Goal: Task Accomplishment & Management: Complete application form

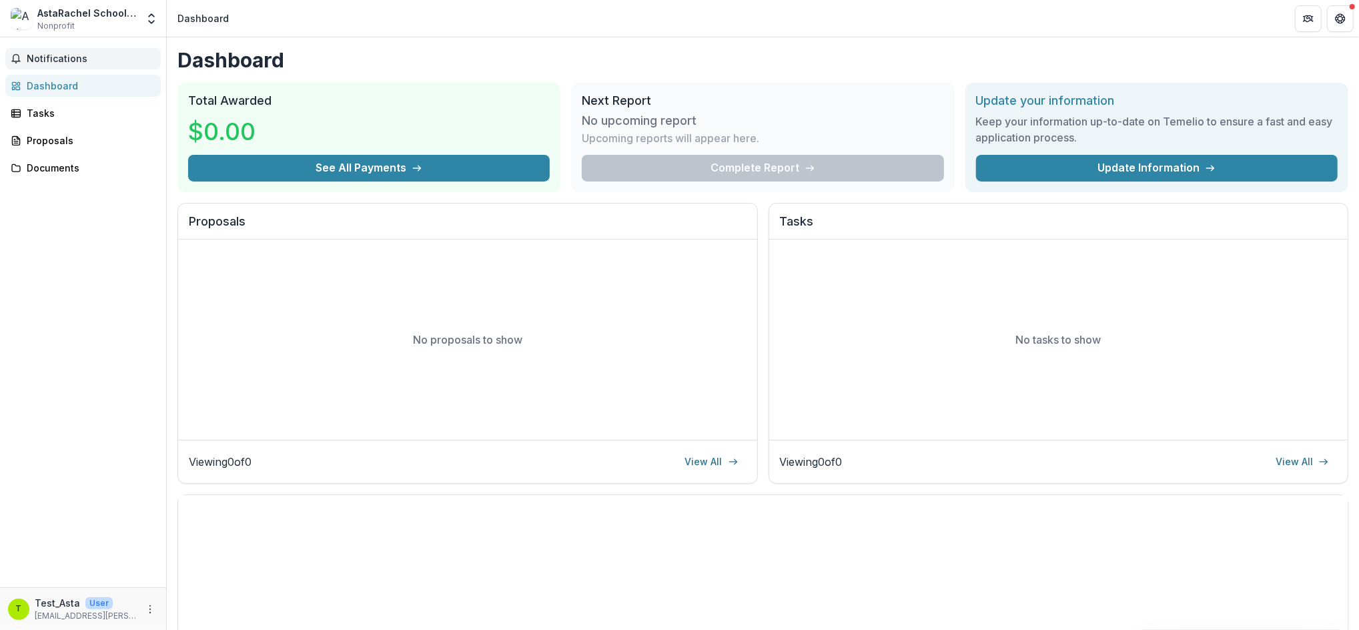
click at [59, 64] on span "Notifications" at bounding box center [91, 58] width 129 height 11
click at [50, 143] on div "Proposals" at bounding box center [88, 140] width 123 height 14
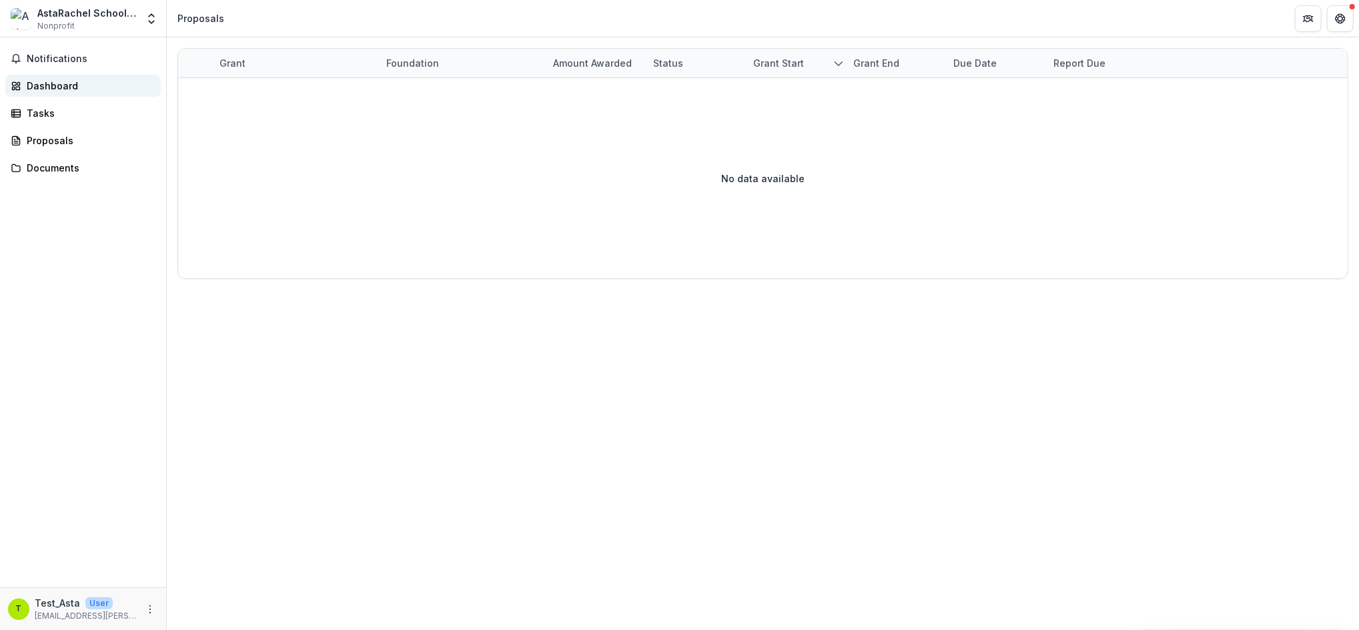
click at [91, 94] on link "Dashboard" at bounding box center [82, 86] width 155 height 22
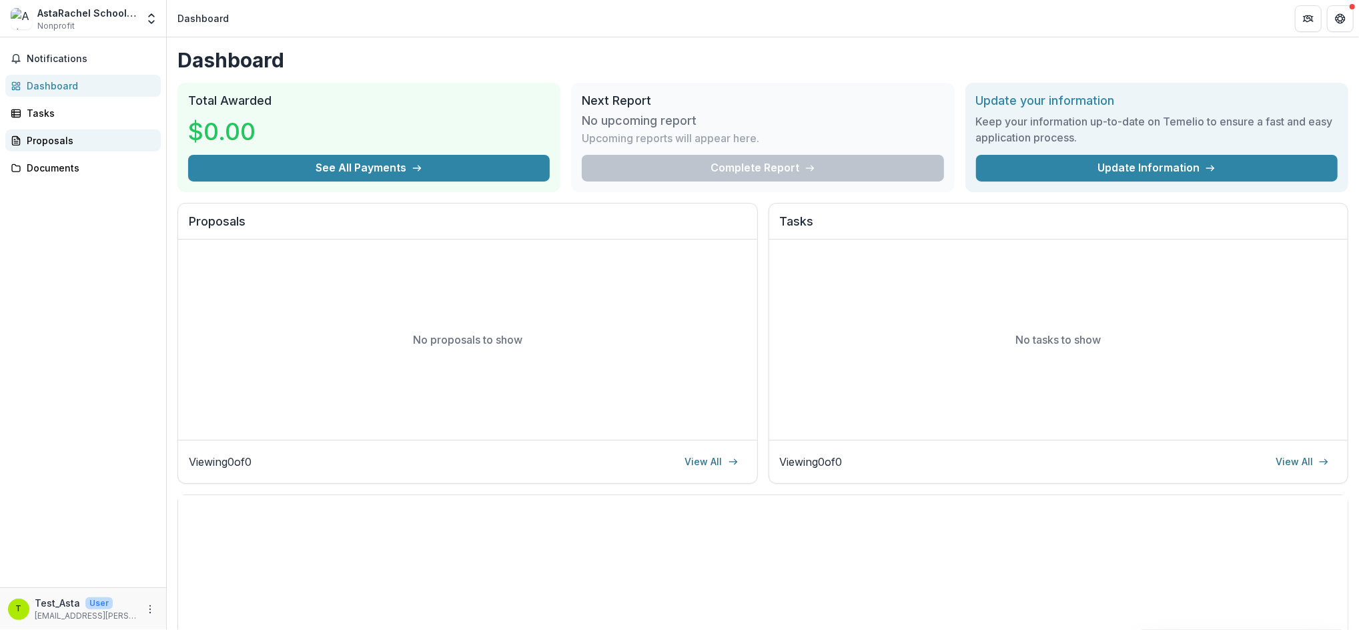
click at [91, 151] on link "Proposals" at bounding box center [82, 140] width 155 height 22
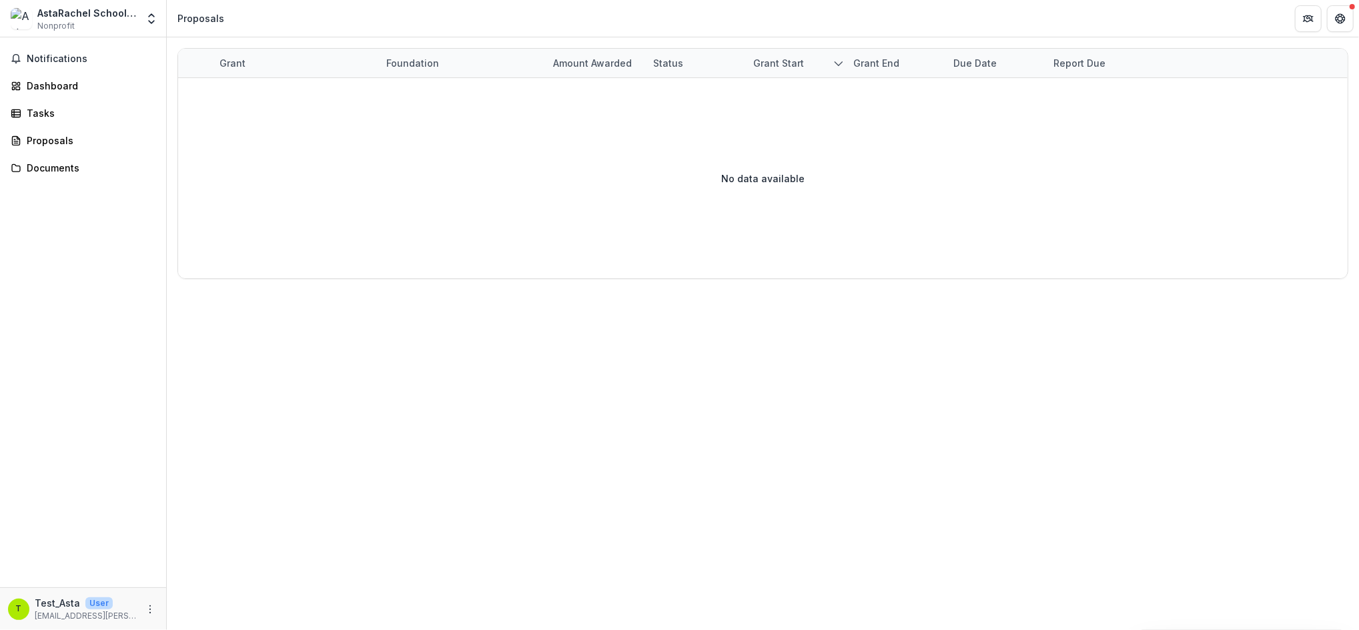
click at [183, 15] on div "Proposals" at bounding box center [200, 18] width 47 height 14
click at [44, 55] on span "Notifications" at bounding box center [91, 58] width 129 height 11
click at [54, 82] on div "Dashboard" at bounding box center [88, 86] width 123 height 14
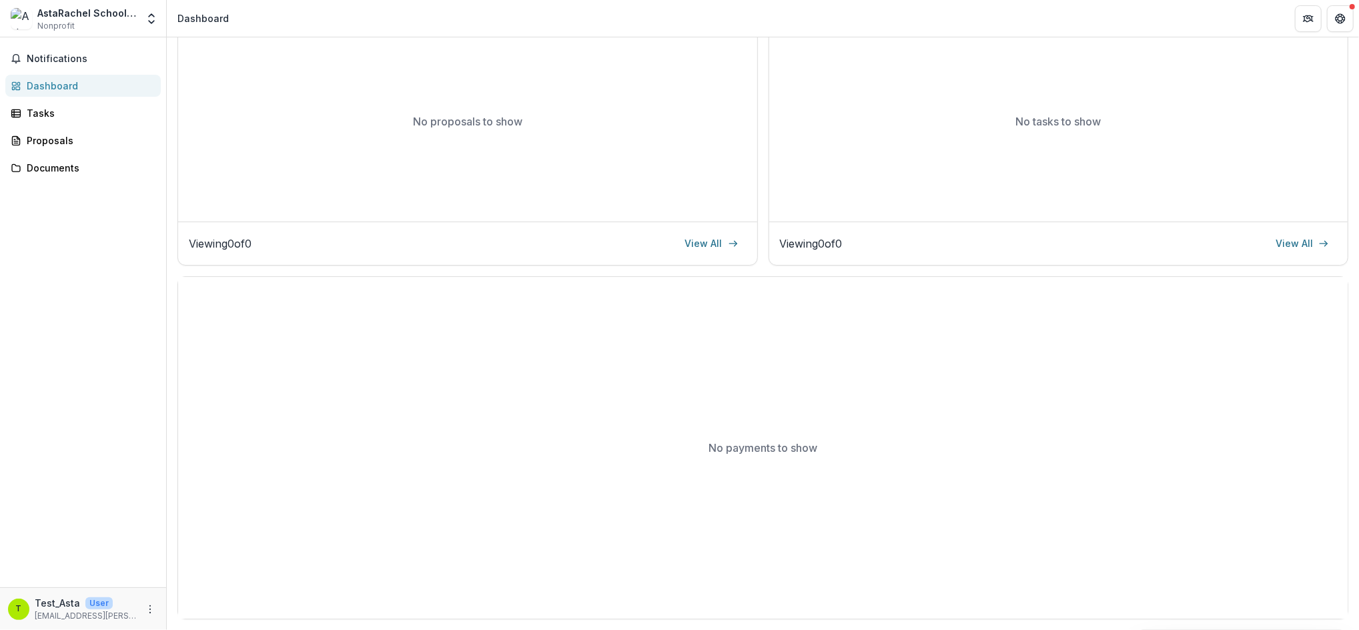
scroll to position [40, 0]
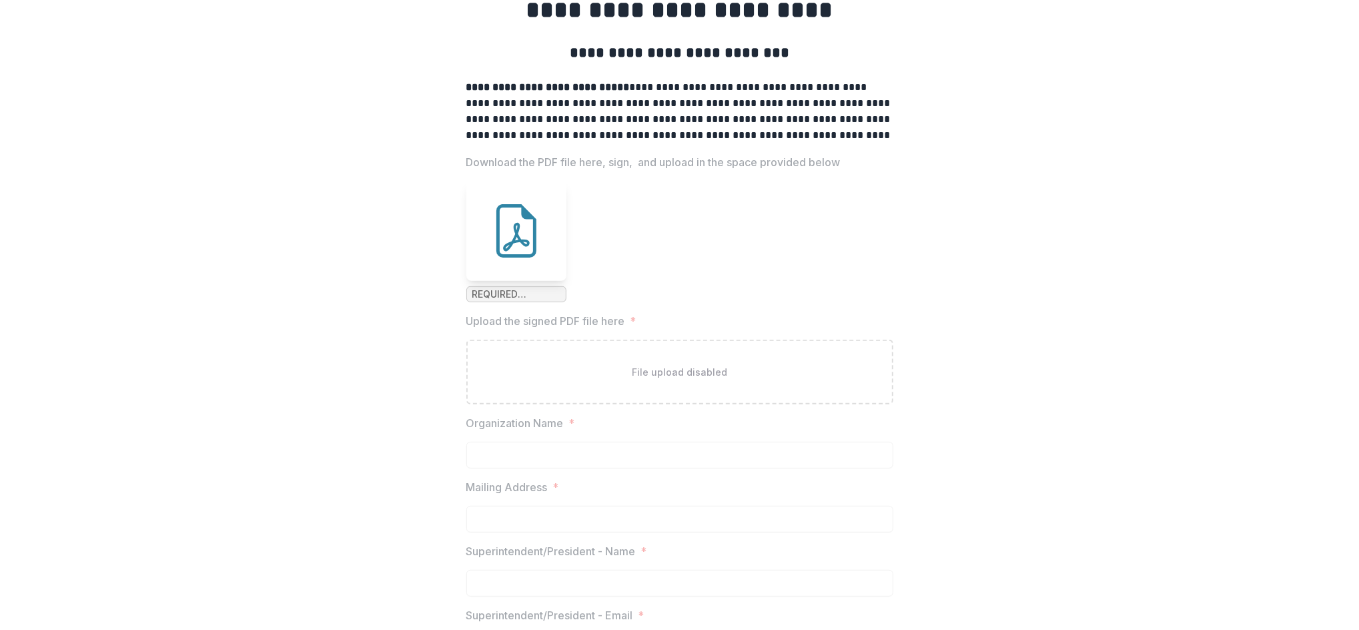
scroll to position [267, 0]
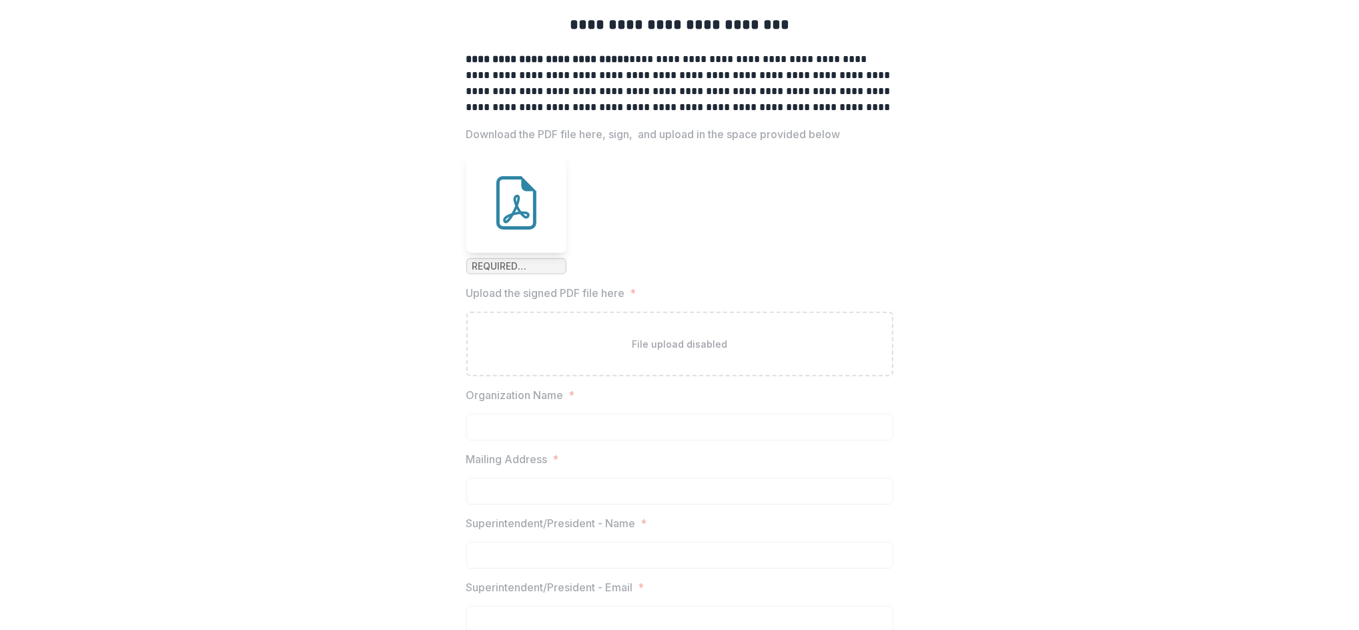
click at [770, 376] on div "File upload disabled" at bounding box center [679, 344] width 427 height 65
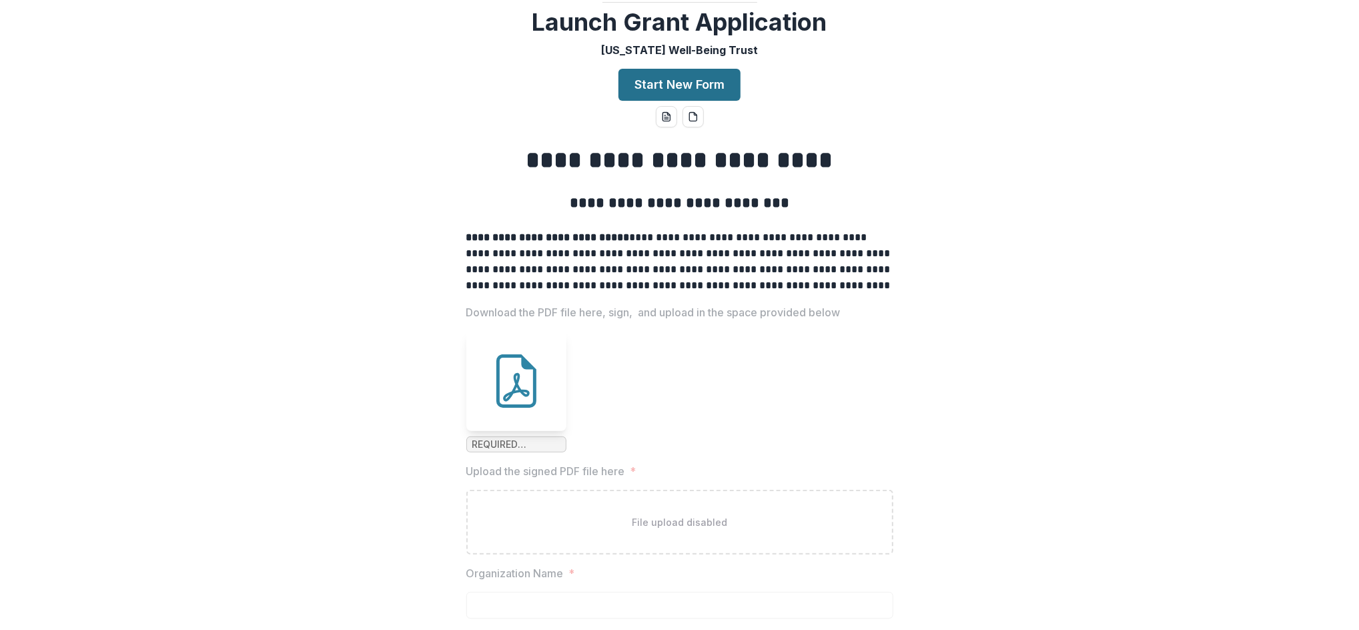
click at [717, 101] on button "Start New Form" at bounding box center [679, 85] width 122 height 32
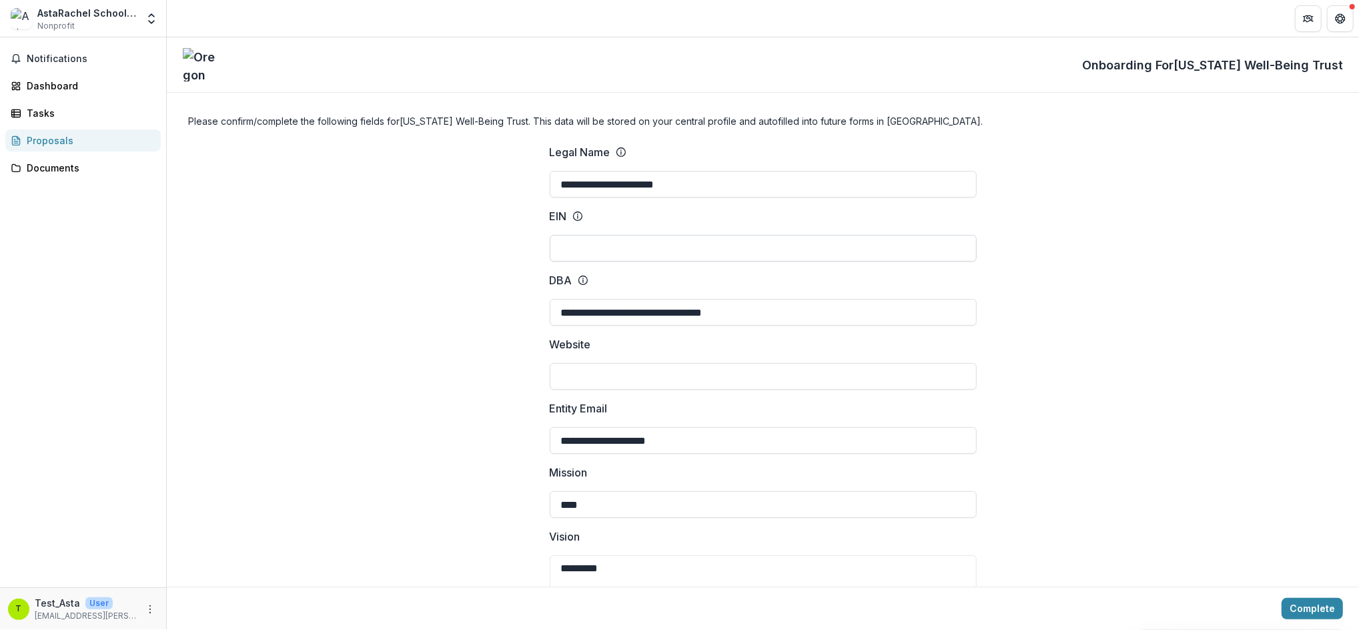
click at [700, 245] on input "EIN" at bounding box center [763, 248] width 427 height 27
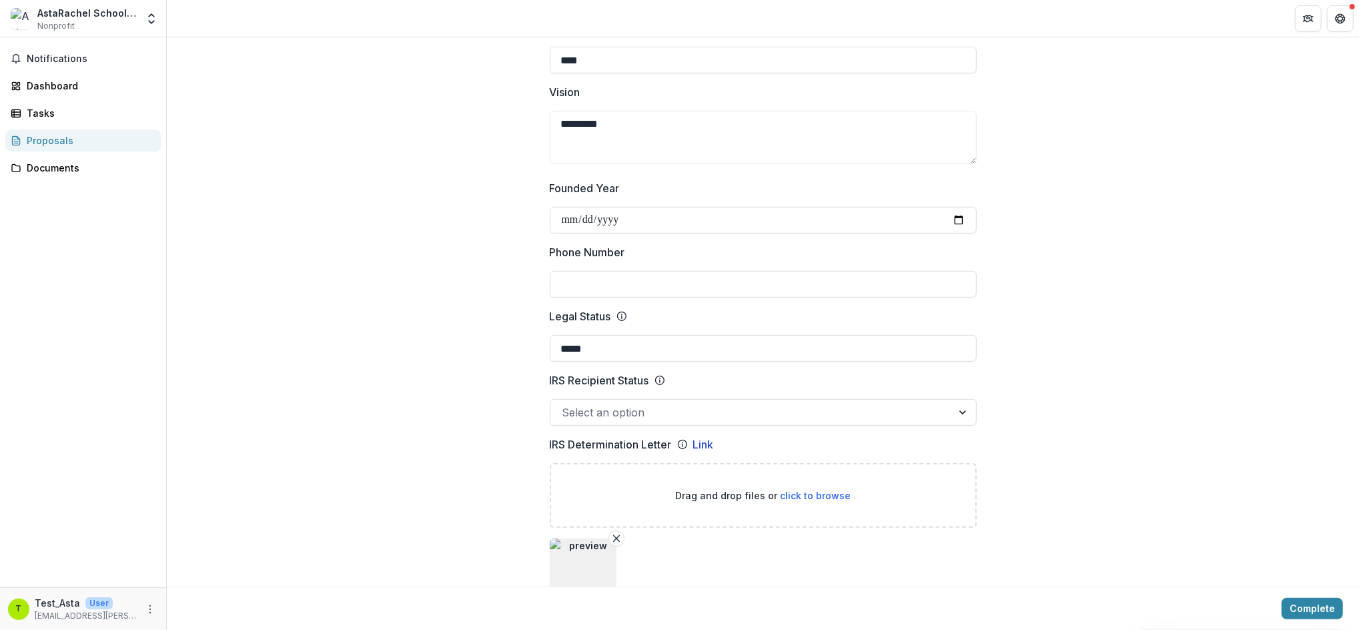
scroll to position [622, 0]
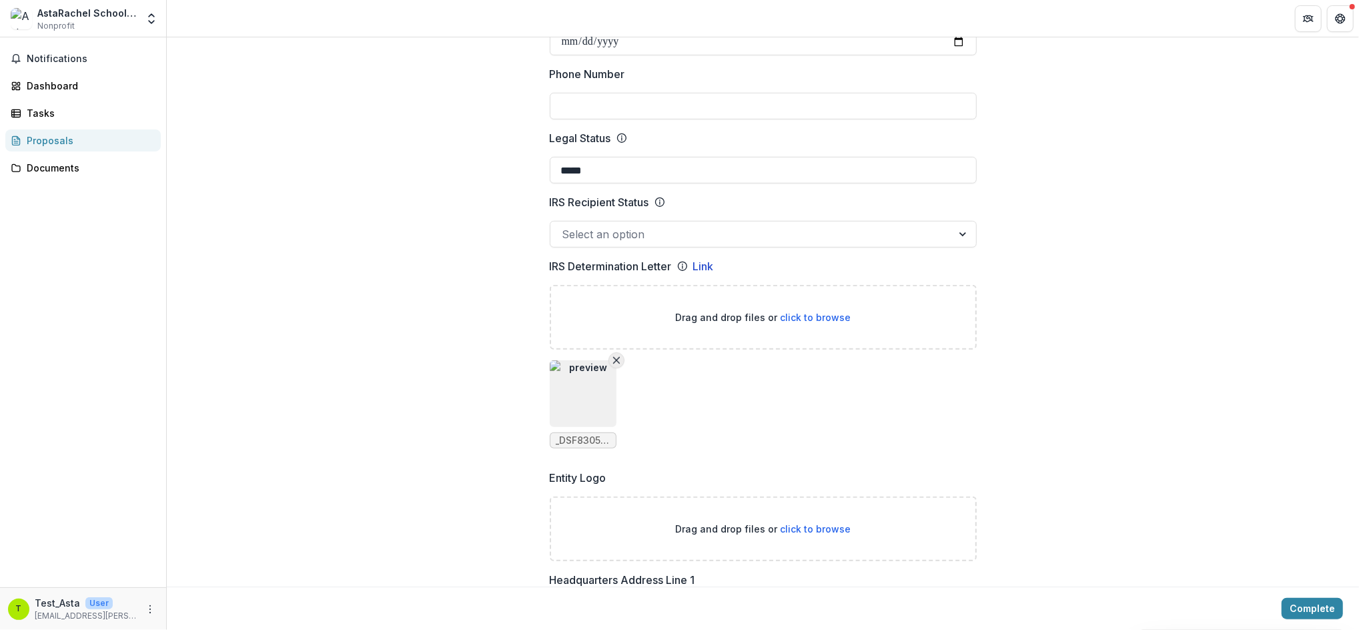
click at [613, 358] on line "Remove File" at bounding box center [616, 361] width 6 height 6
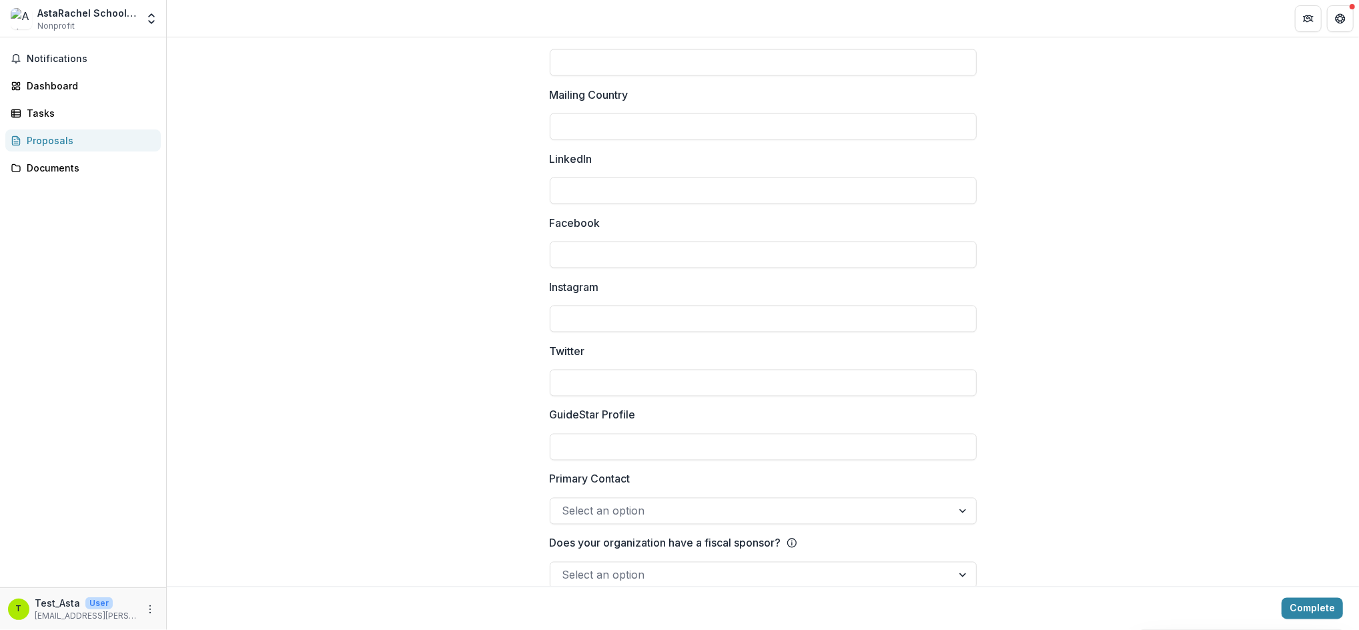
scroll to position [1723, 0]
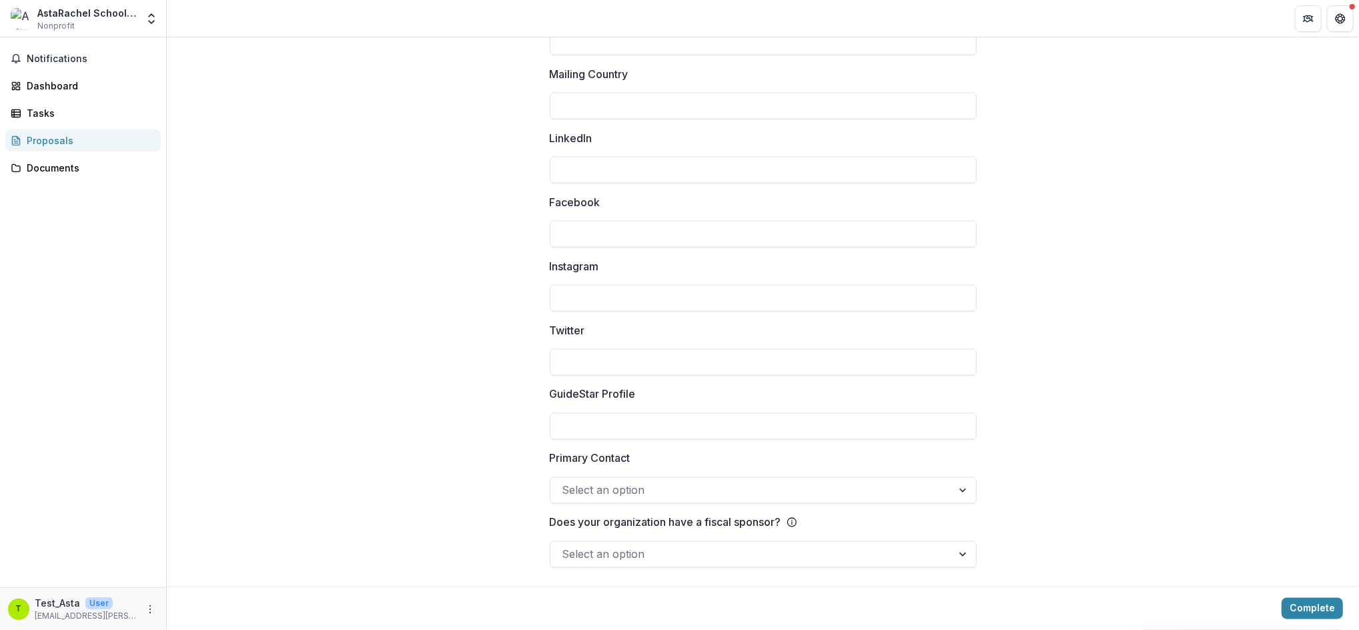
click at [612, 494] on div at bounding box center [751, 490] width 378 height 19
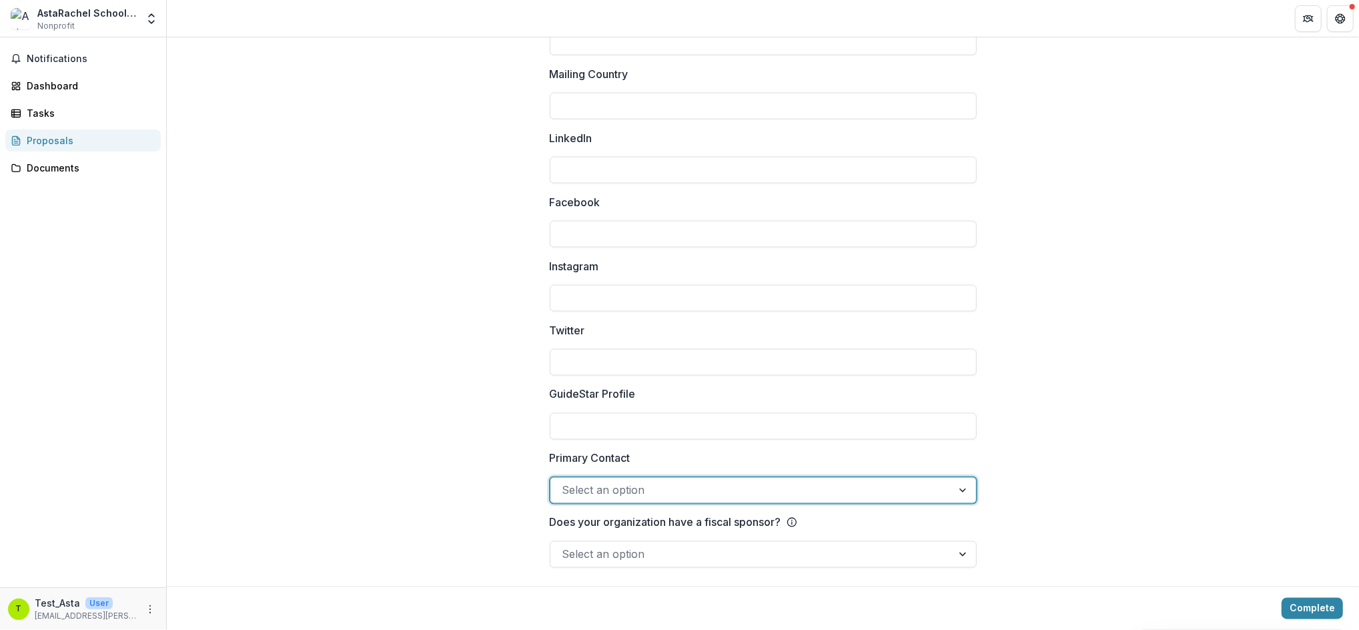
click at [612, 494] on div at bounding box center [751, 490] width 378 height 19
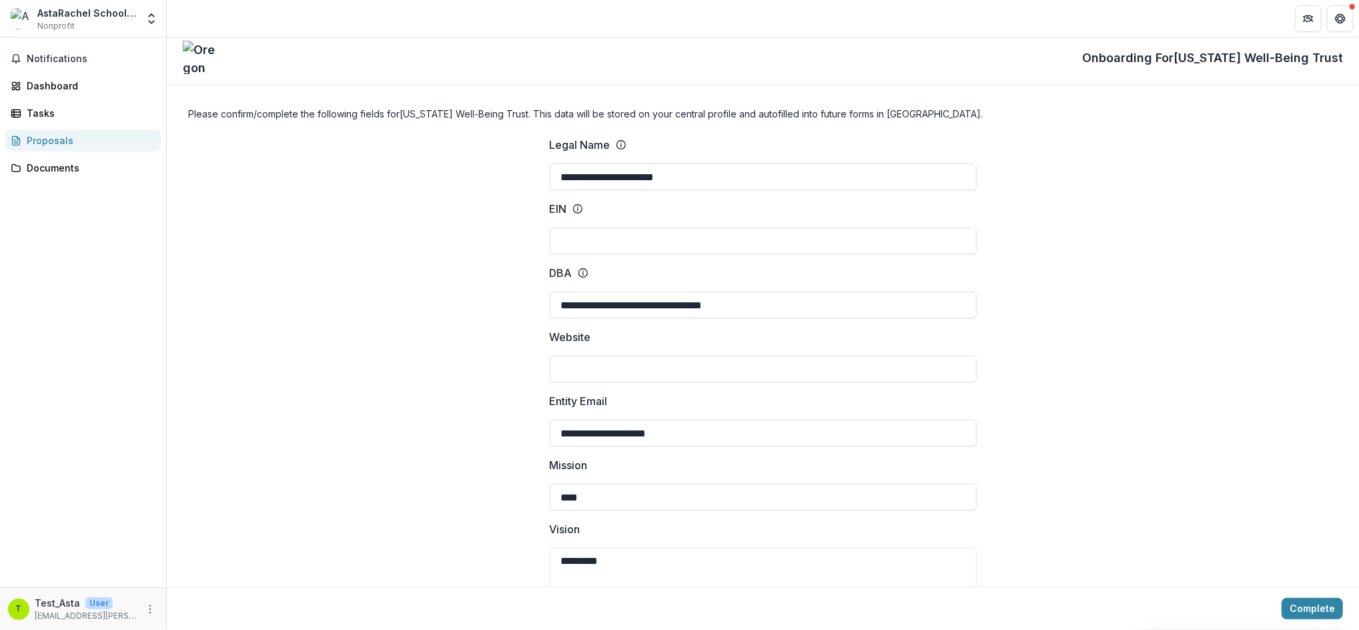
scroll to position [0, 0]
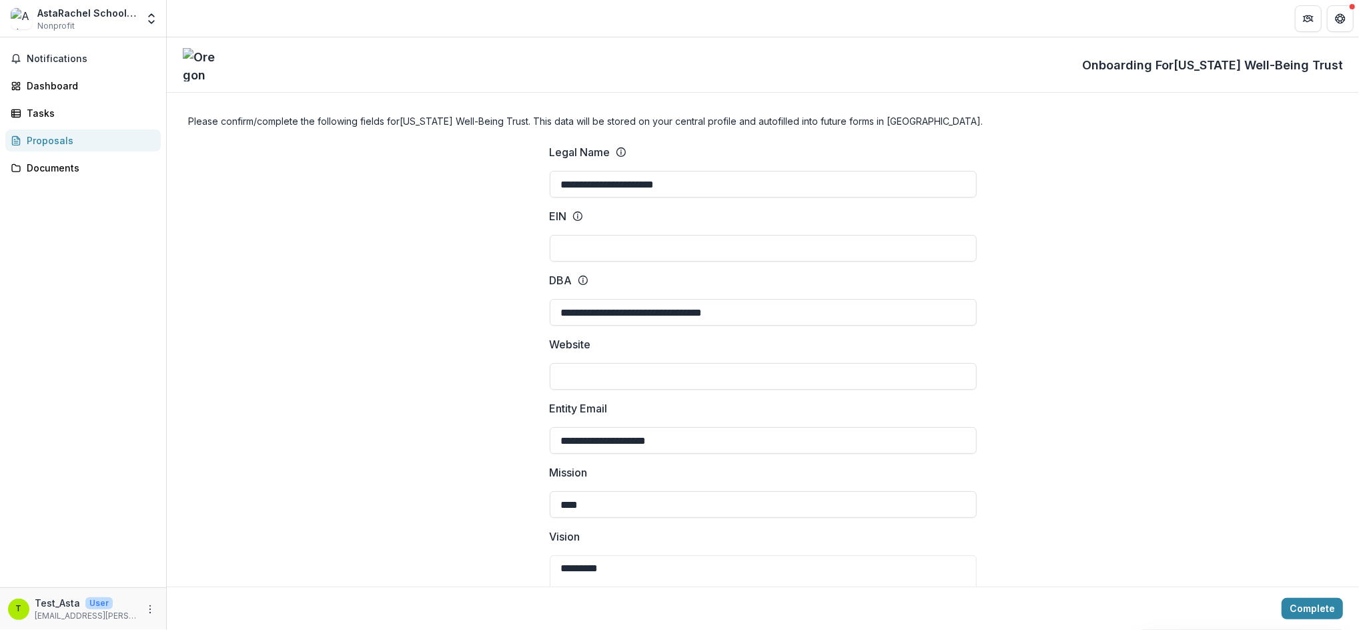
drag, startPoint x: 770, startPoint y: 440, endPoint x: 451, endPoint y: 427, distance: 319.8
drag, startPoint x: 764, startPoint y: 312, endPoint x: 528, endPoint y: 307, distance: 236.8
click at [722, 180] on input "**********" at bounding box center [763, 184] width 427 height 27
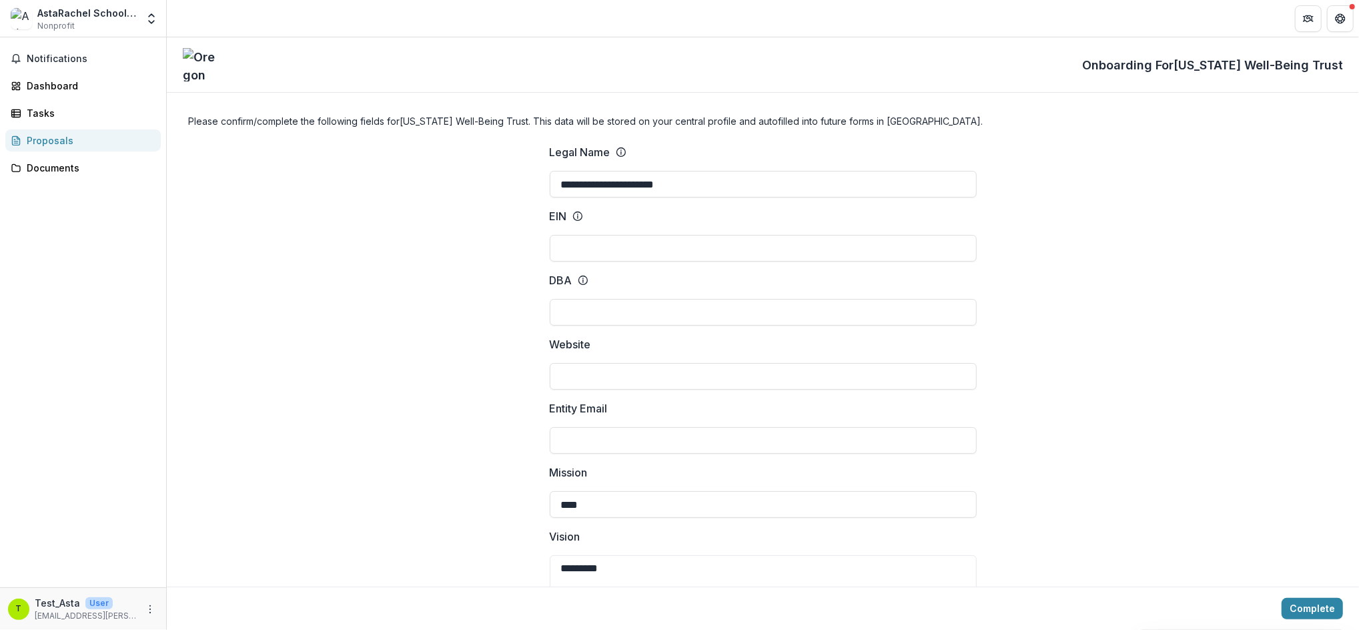
drag, startPoint x: 723, startPoint y: 180, endPoint x: 510, endPoint y: 179, distance: 213.5
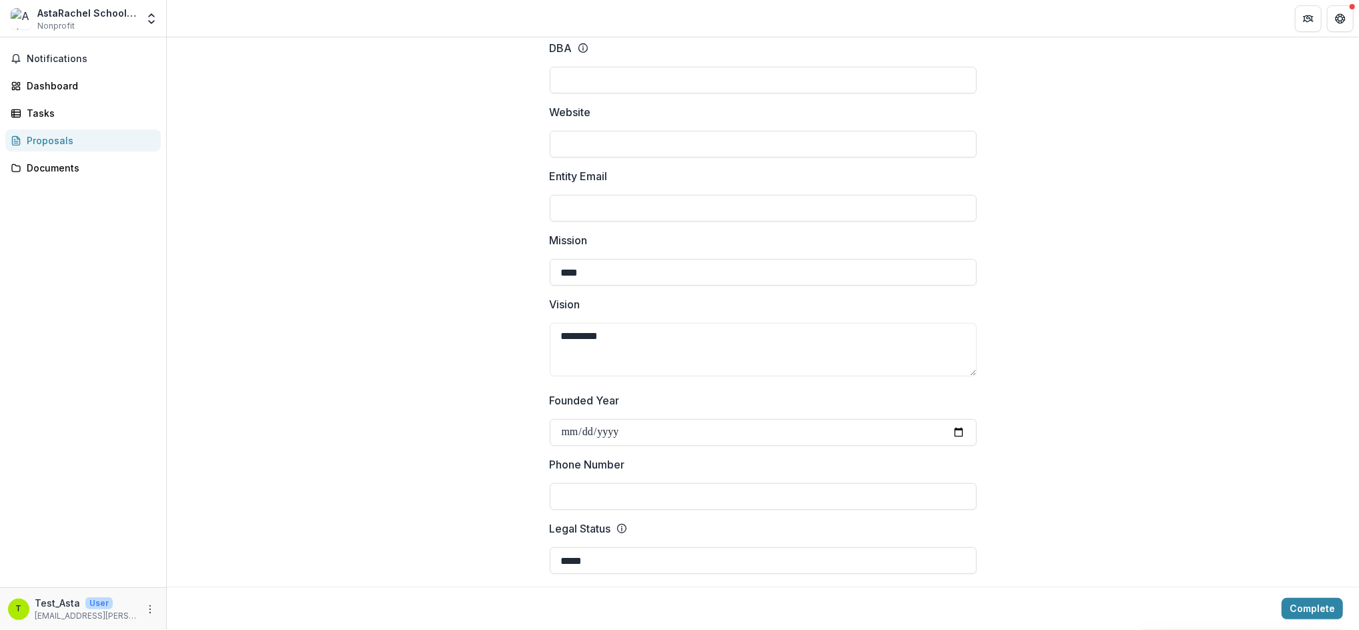
scroll to position [267, 0]
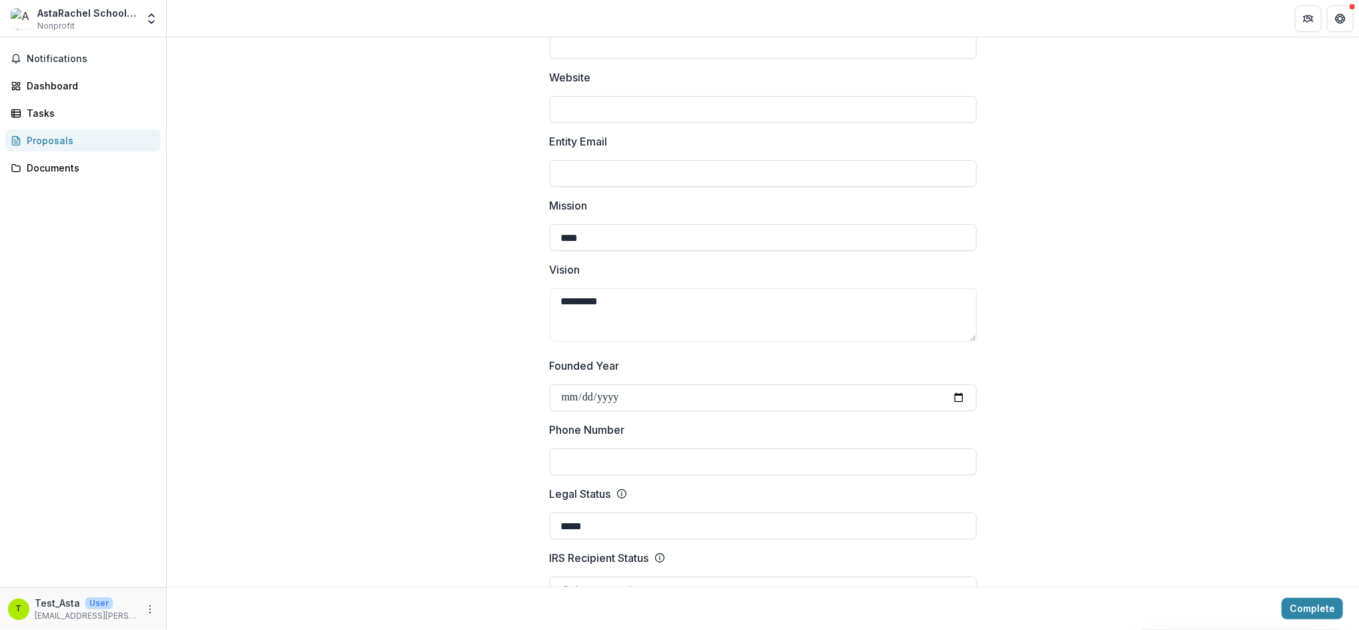
drag, startPoint x: 634, startPoint y: 235, endPoint x: 531, endPoint y: 233, distance: 103.4
drag, startPoint x: 590, startPoint y: 292, endPoint x: 532, endPoint y: 284, distance: 57.9
drag, startPoint x: 682, startPoint y: 398, endPoint x: 518, endPoint y: 376, distance: 164.8
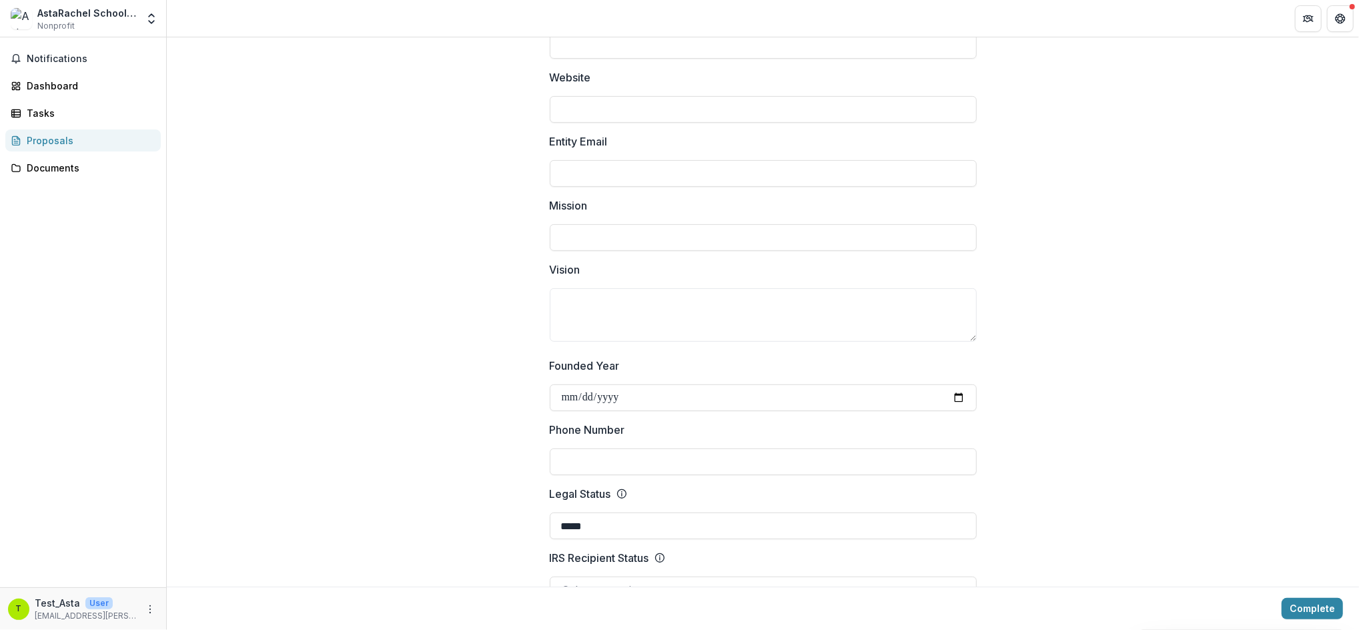
click at [655, 396] on input "**********" at bounding box center [763, 397] width 427 height 27
click at [591, 397] on input "Founded Year" at bounding box center [763, 397] width 427 height 27
click at [604, 396] on input "Founded Year" at bounding box center [763, 397] width 427 height 27
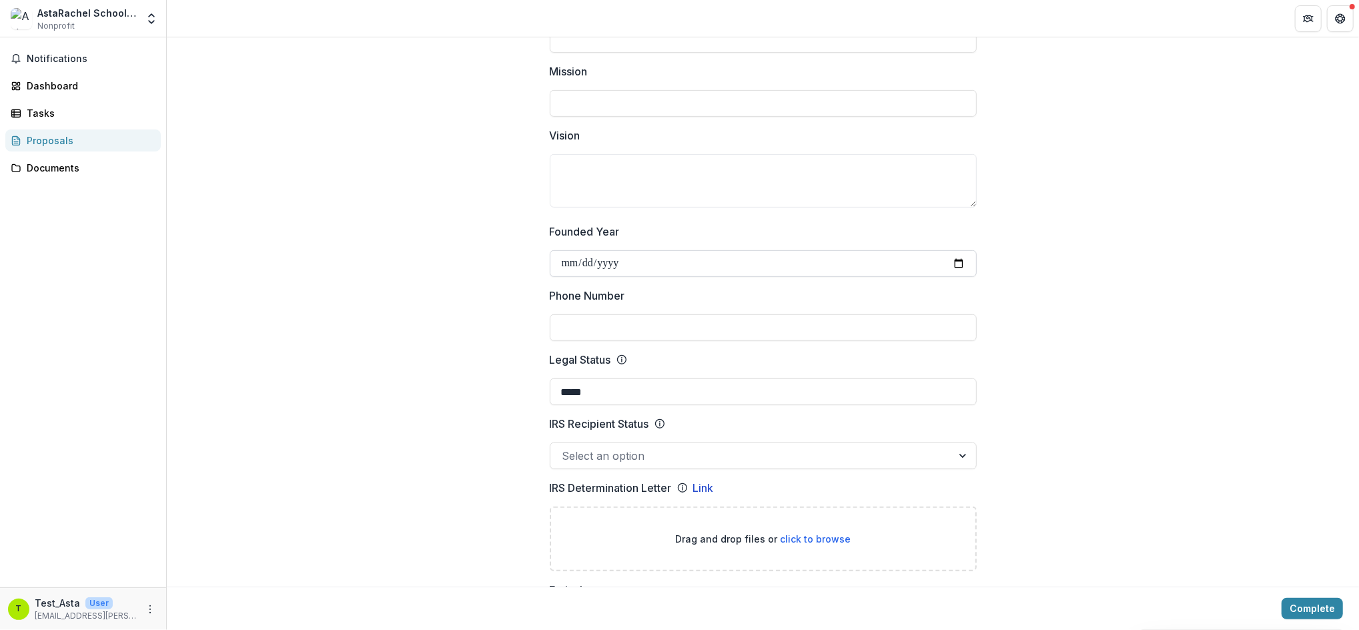
scroll to position [444, 0]
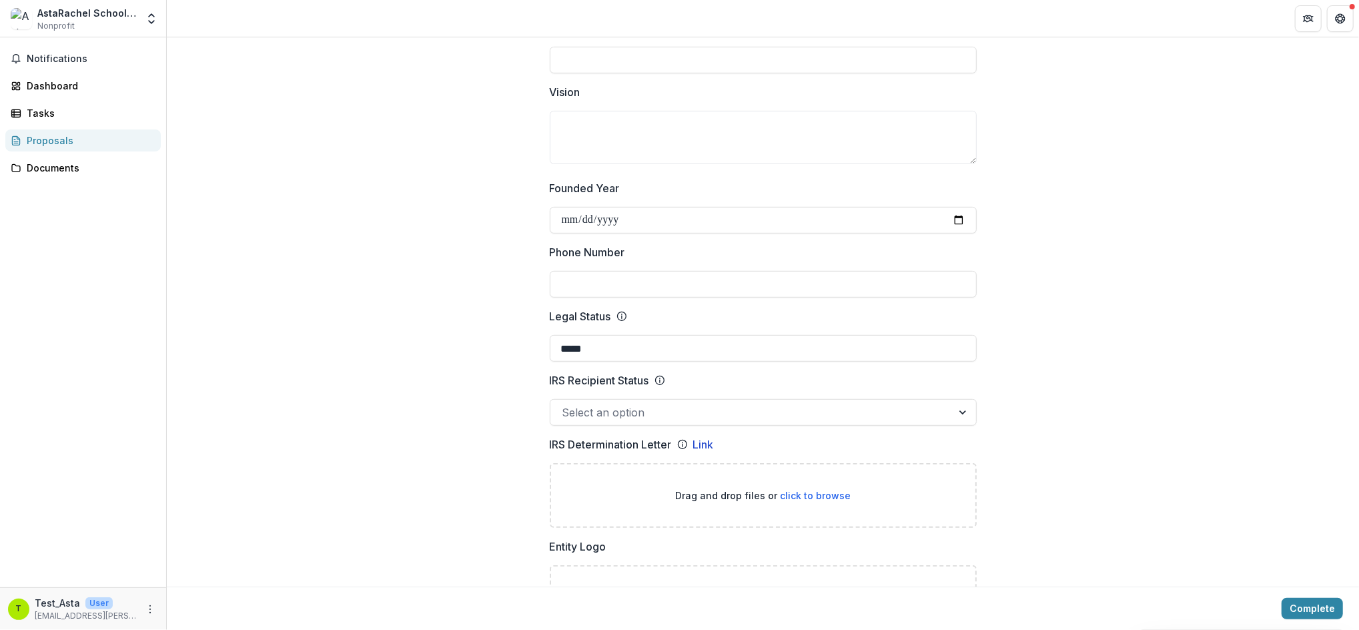
drag, startPoint x: 615, startPoint y: 354, endPoint x: 526, endPoint y: 348, distance: 88.9
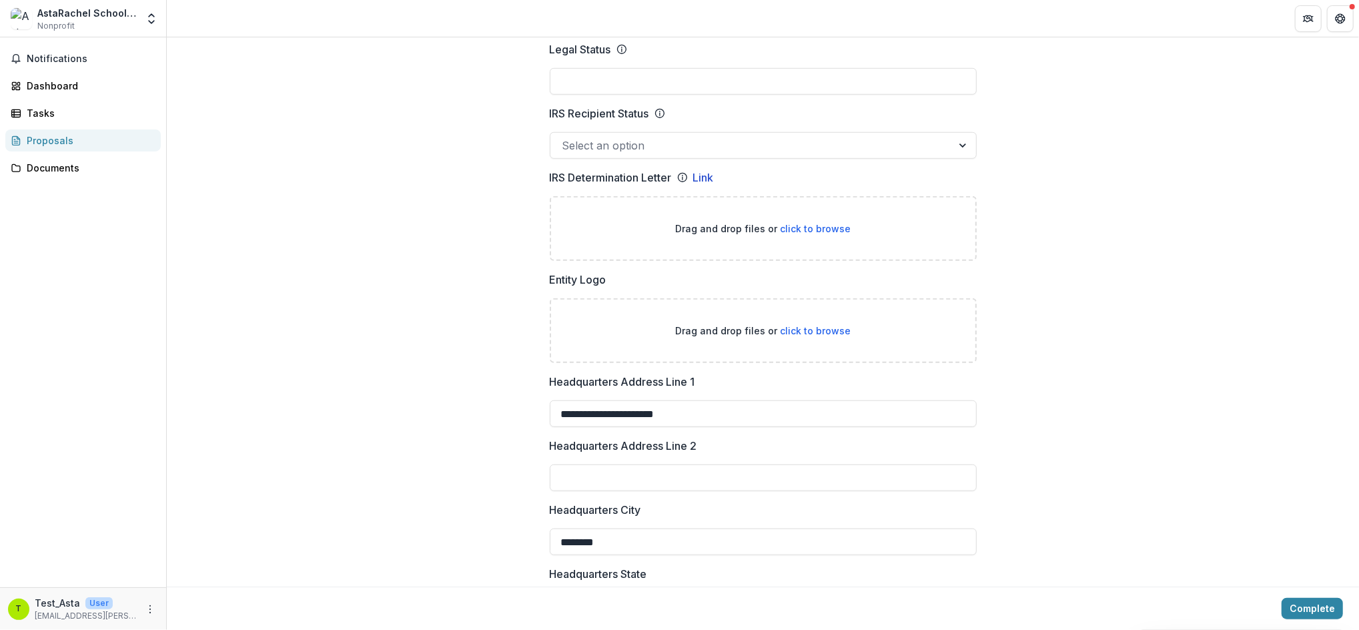
scroll to position [800, 0]
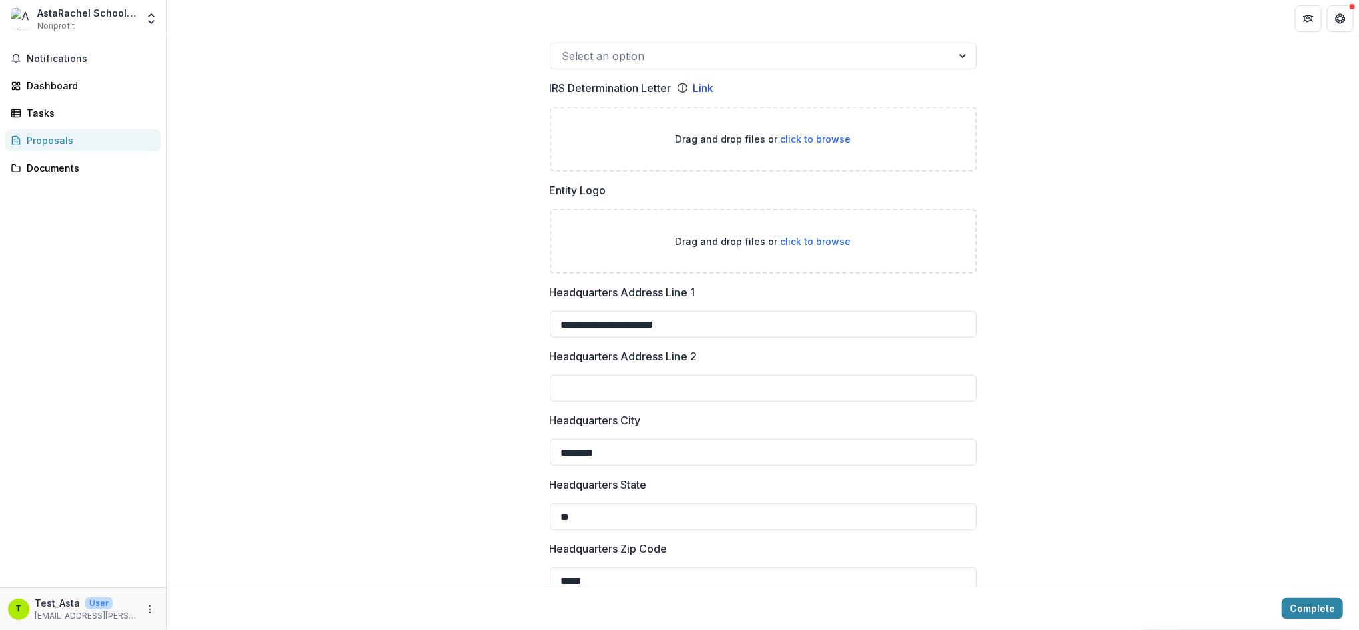
drag, startPoint x: 724, startPoint y: 328, endPoint x: 511, endPoint y: 317, distance: 213.0
click at [511, 317] on div "**********" at bounding box center [763, 422] width 1192 height 2179
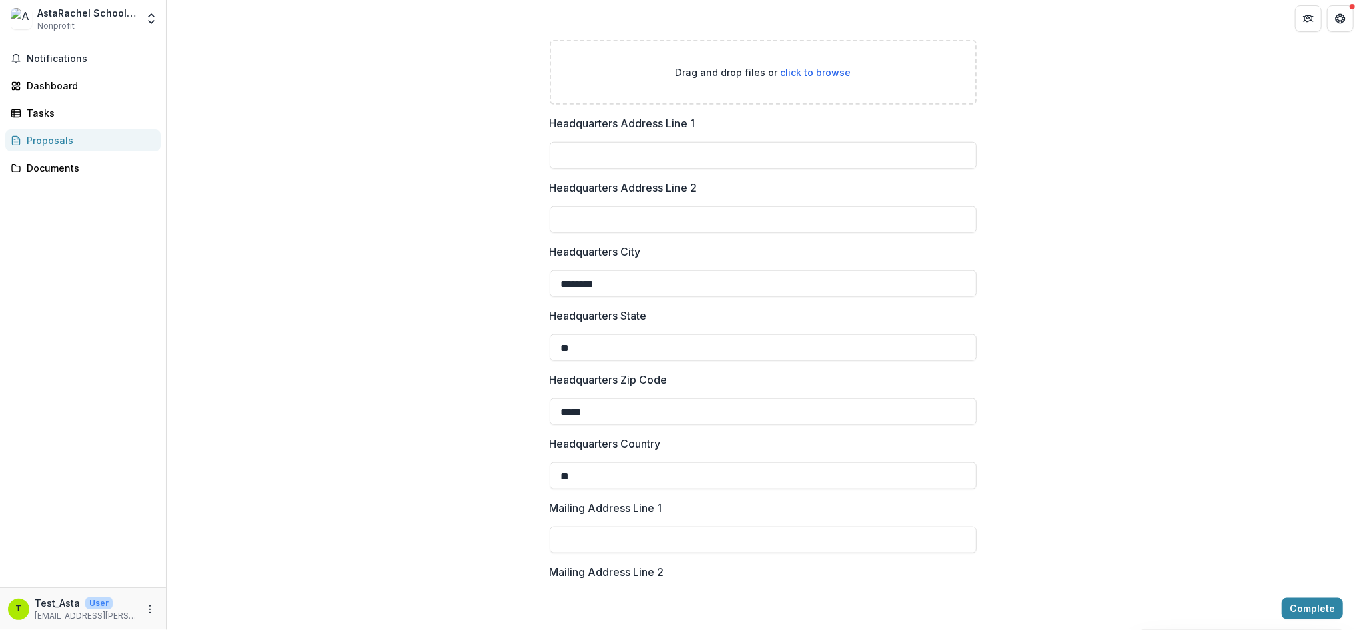
scroll to position [978, 0]
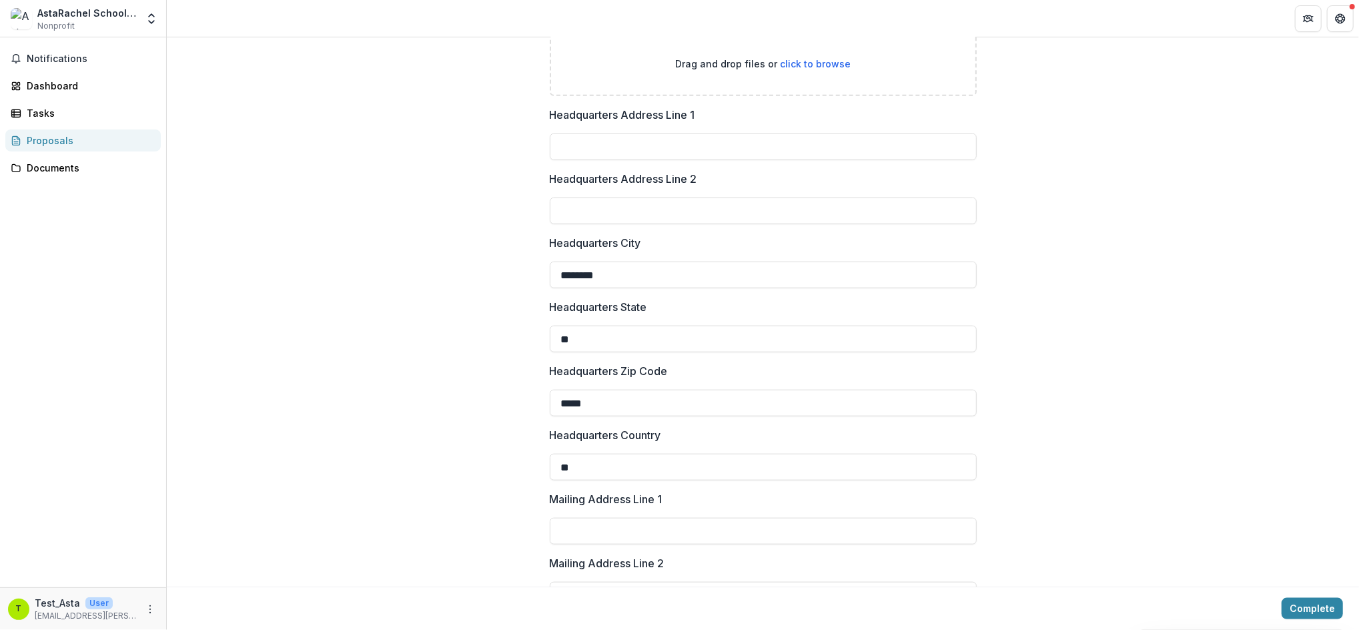
drag, startPoint x: 614, startPoint y: 273, endPoint x: 513, endPoint y: 271, distance: 100.7
click at [513, 271] on div "Legal Name EIN DBA Website Entity Email Mission Vision Founded Year Phone Numbe…" at bounding box center [763, 245] width 1192 height 2179
click at [512, 285] on div "Legal Name EIN DBA Website Entity Email Mission Vision Founded Year Phone Numbe…" at bounding box center [763, 245] width 1192 height 2179
drag, startPoint x: 593, startPoint y: 330, endPoint x: 517, endPoint y: 322, distance: 76.4
click at [517, 322] on div "Legal Name EIN DBA Website Entity Email Mission Vision Founded Year Phone Numbe…" at bounding box center [763, 245] width 1192 height 2179
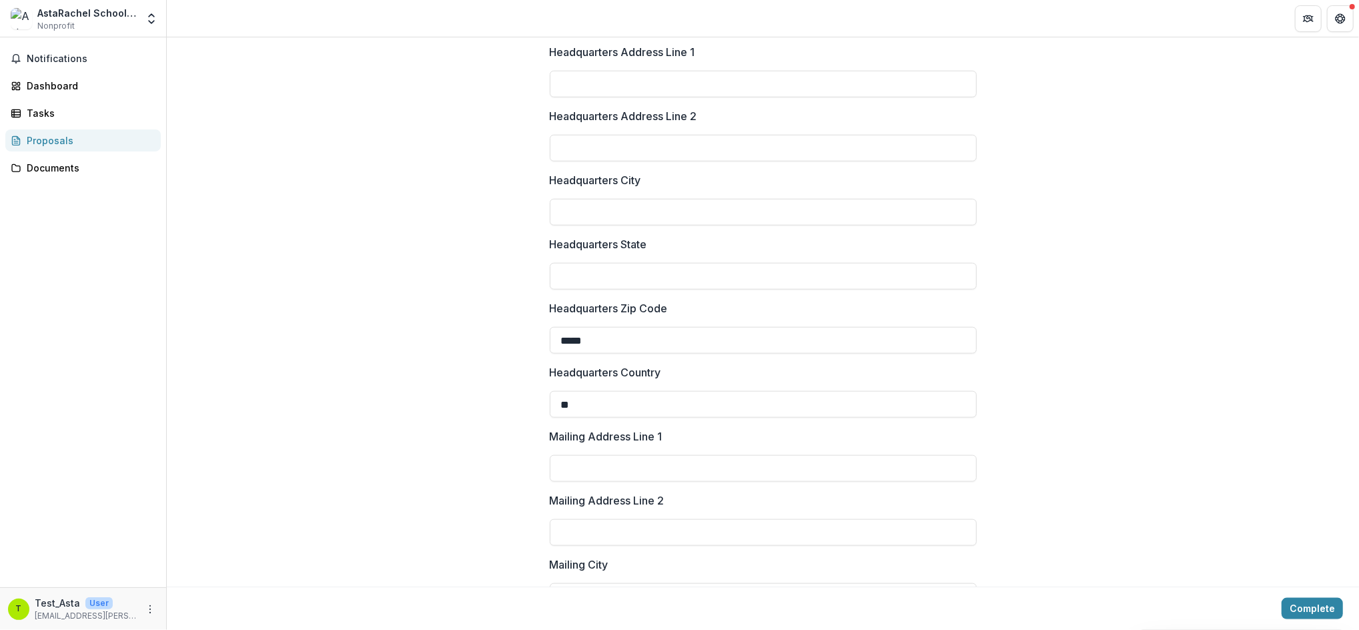
scroll to position [1067, 0]
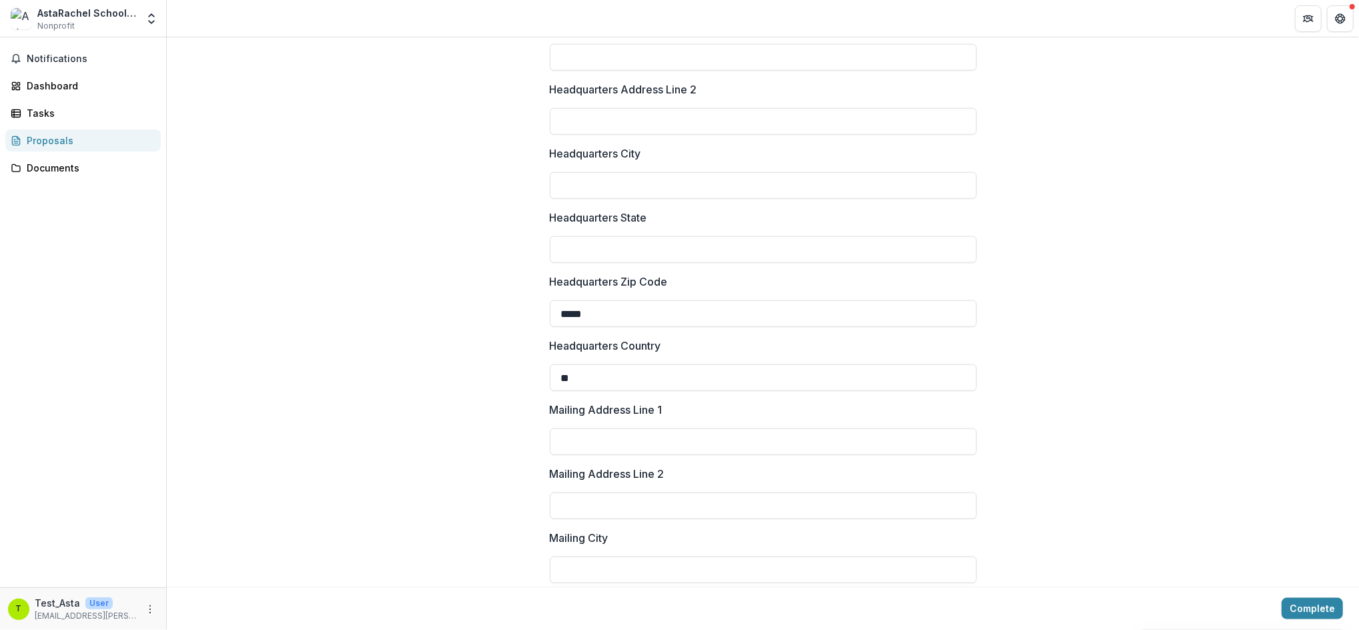
drag, startPoint x: 599, startPoint y: 312, endPoint x: 528, endPoint y: 310, distance: 70.8
click at [528, 310] on div "Legal Name EIN DBA Website Entity Email Mission Vision Founded Year Phone Numbe…" at bounding box center [763, 155] width 1192 height 2179
click at [505, 314] on div "Legal Name EIN DBA Website Entity Email Mission Vision Founded Year Phone Numbe…" at bounding box center [763, 155] width 1192 height 2179
drag, startPoint x: 600, startPoint y: 370, endPoint x: 506, endPoint y: 361, distance: 93.8
click at [506, 361] on div "Legal Name EIN DBA Website Entity Email Mission Vision Founded Year Phone Numbe…" at bounding box center [763, 155] width 1192 height 2179
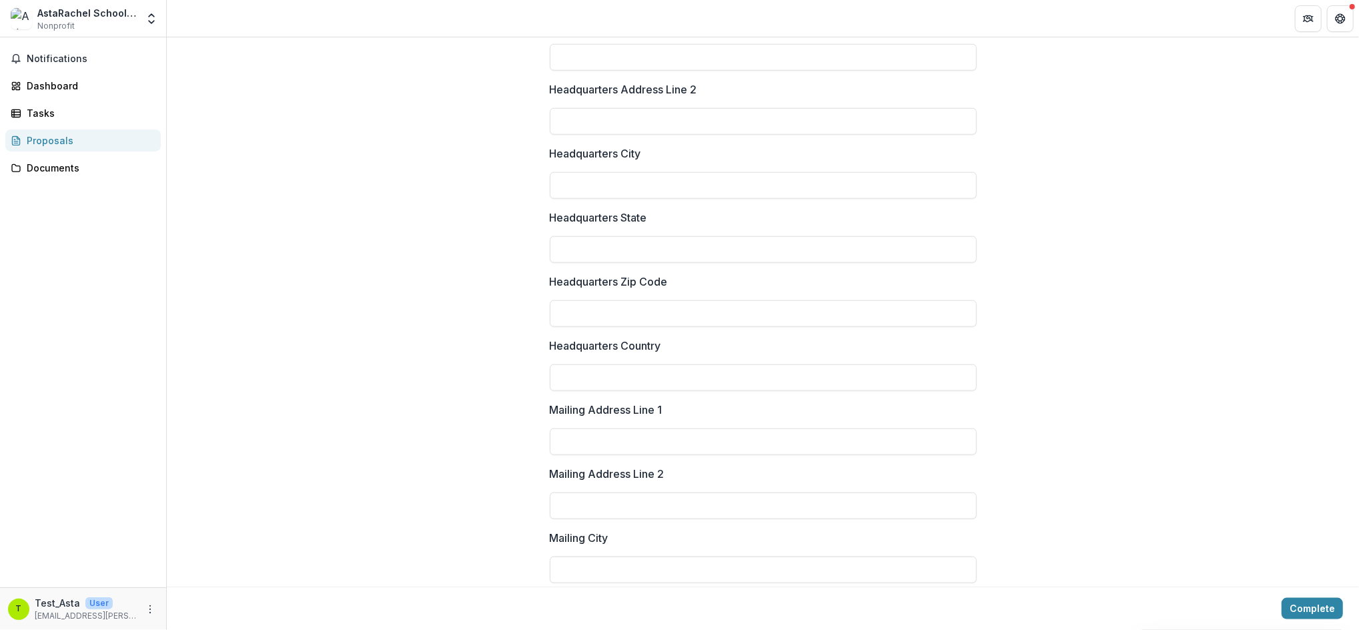
click at [500, 360] on div "Legal Name EIN DBA Website Entity Email Mission Vision Founded Year Phone Numbe…" at bounding box center [763, 155] width 1192 height 2179
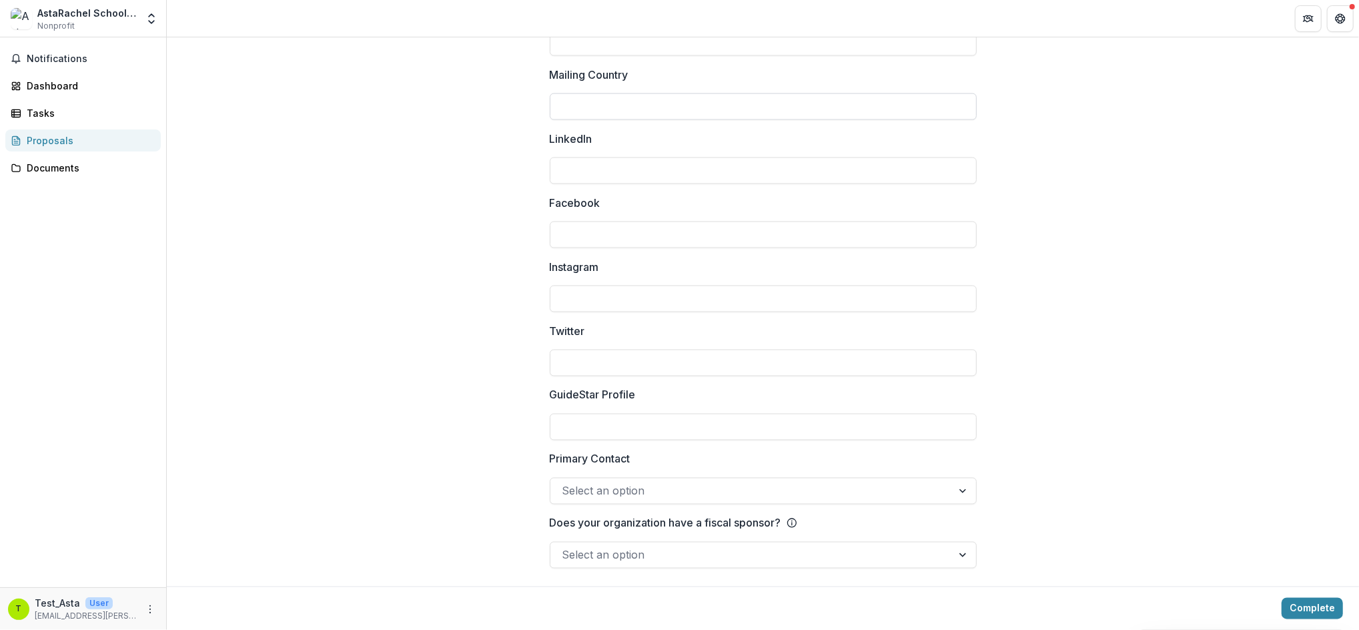
scroll to position [1723, 0]
click at [1289, 610] on button "Complete" at bounding box center [1311, 608] width 61 height 21
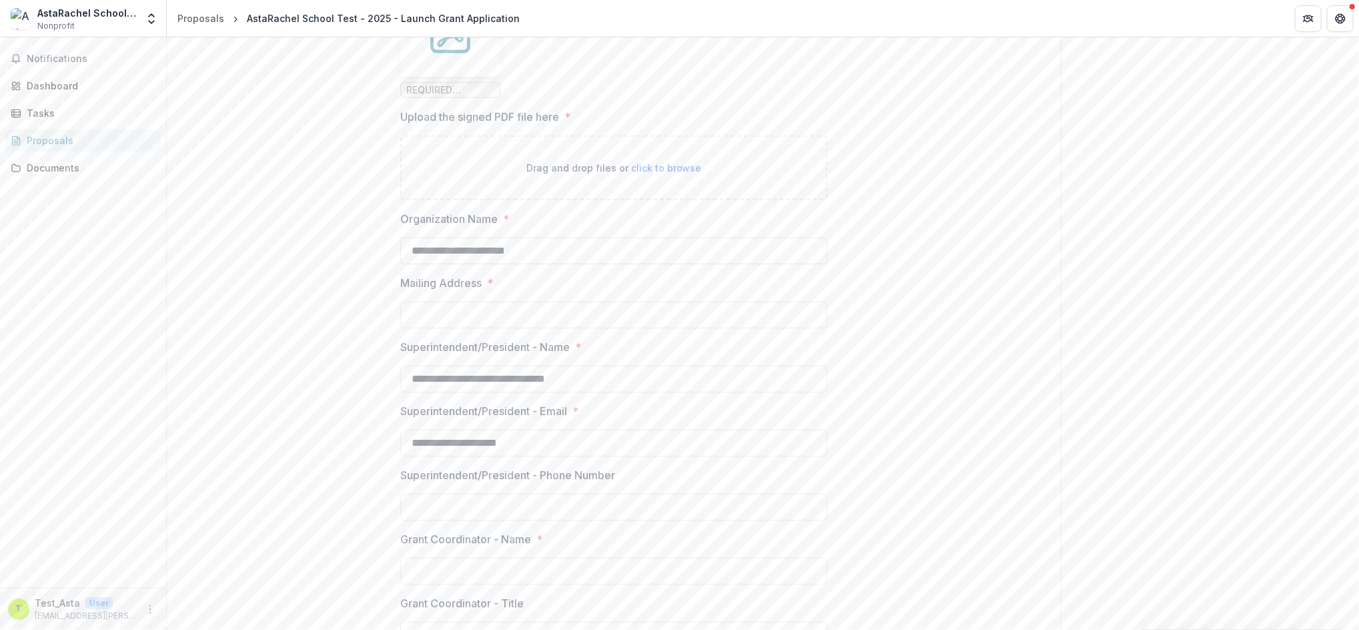
scroll to position [0, 0]
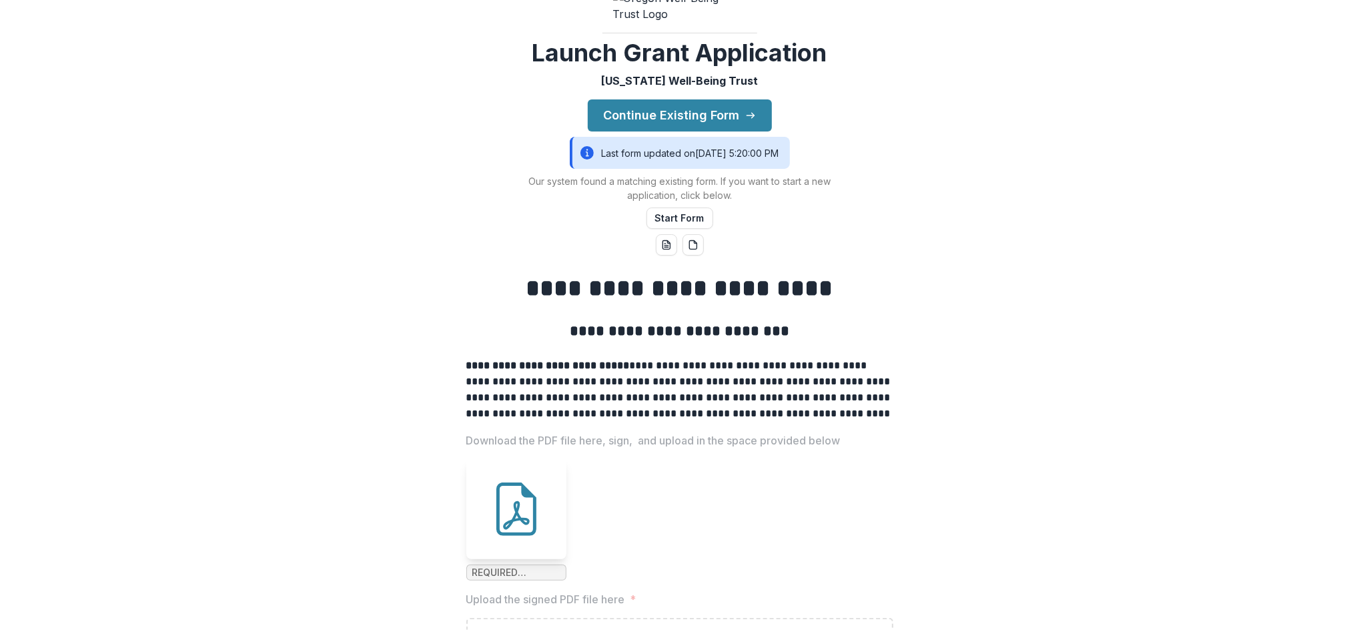
scroll to position [89, 0]
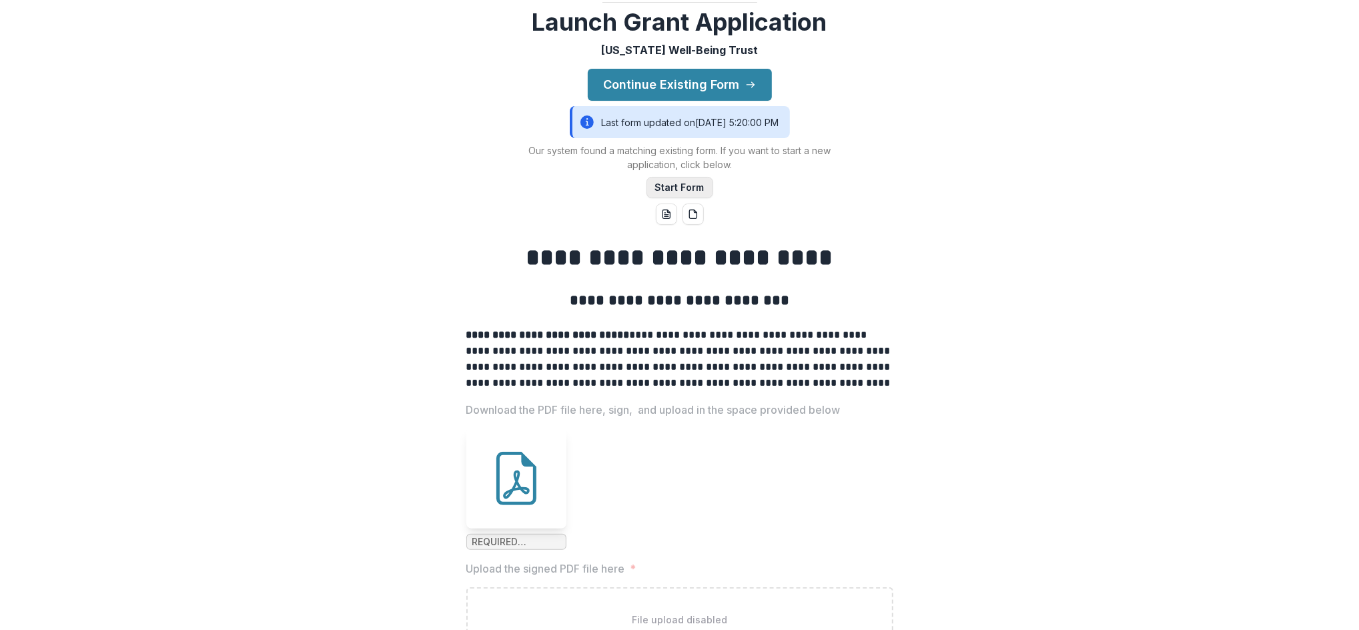
click at [667, 198] on button "Start Form" at bounding box center [679, 187] width 67 height 21
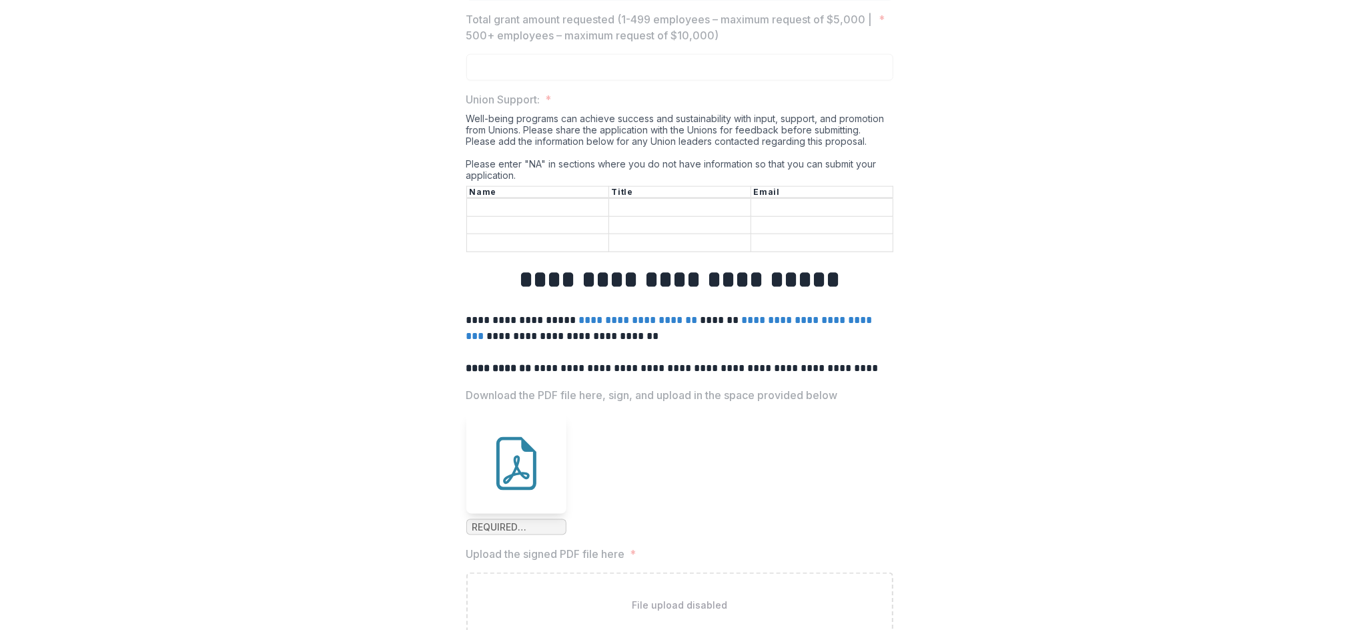
scroll to position [1245, 0]
